Goal: Information Seeking & Learning: Learn about a topic

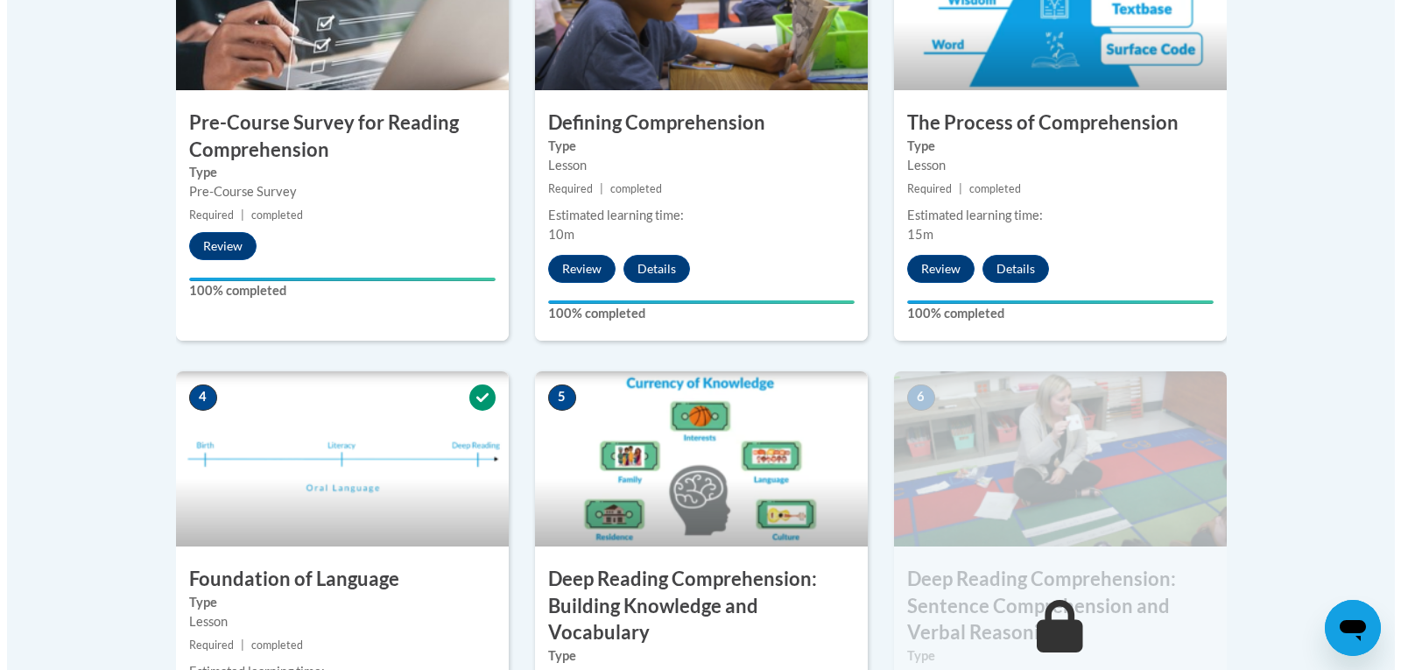
scroll to position [848, 0]
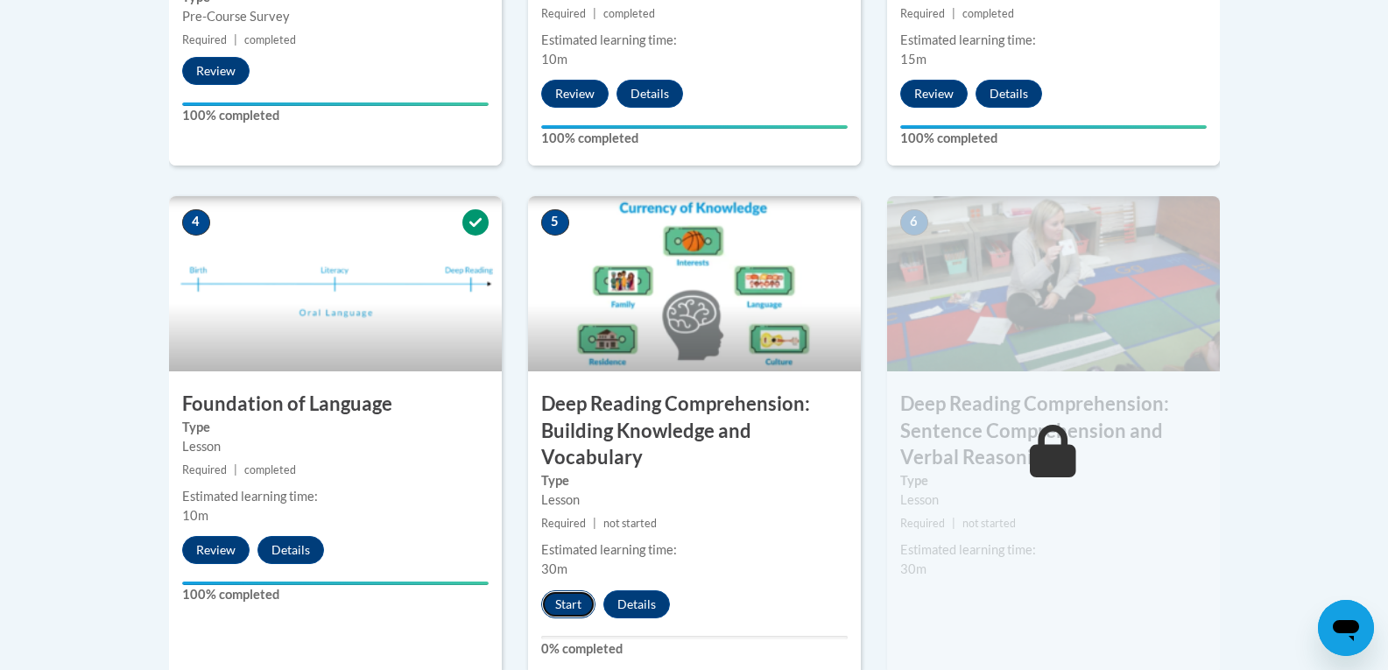
click at [565, 601] on button "Start" at bounding box center [568, 604] width 54 height 28
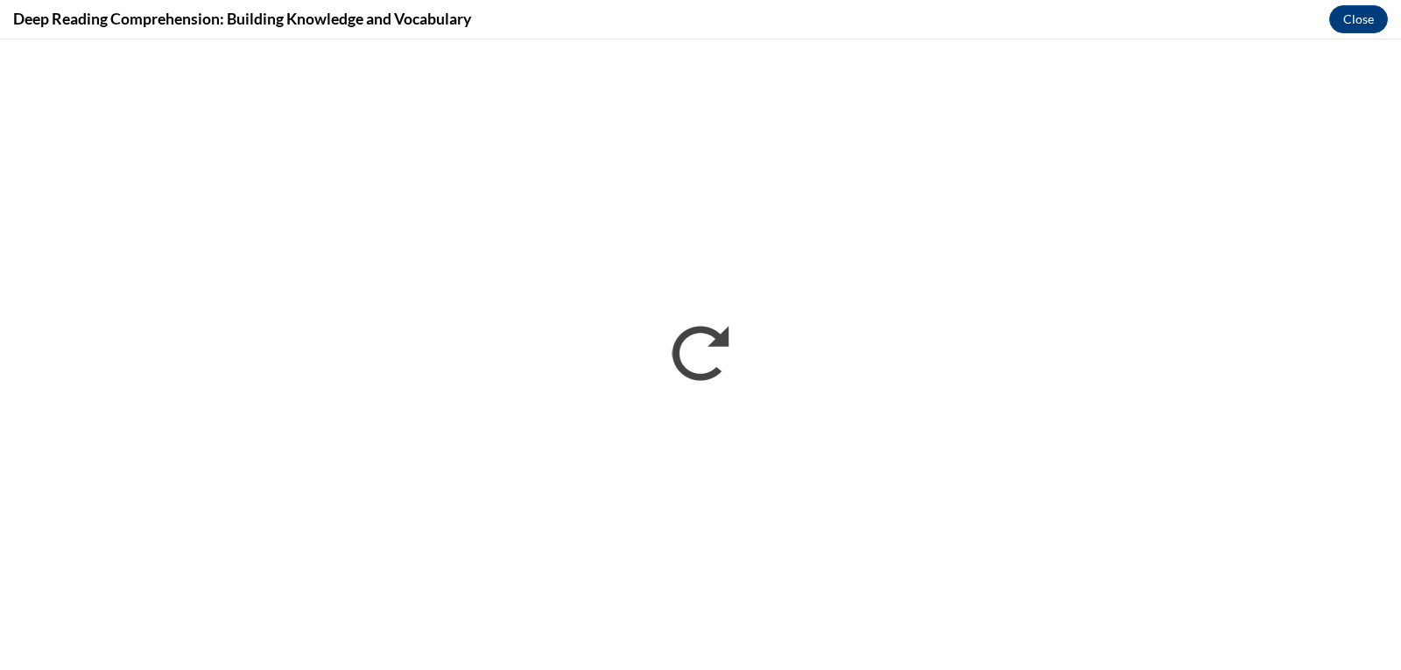
scroll to position [0, 0]
